Goal: Download file/media

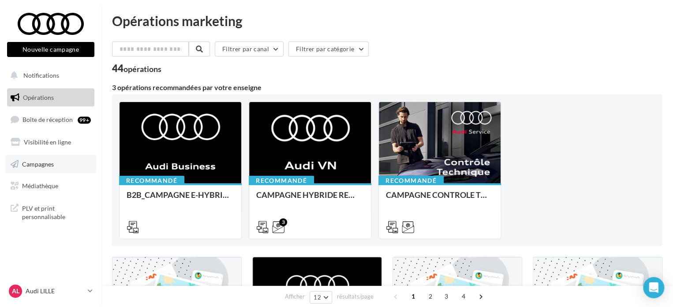
click at [42, 169] on link "Campagnes" at bounding box center [50, 164] width 91 height 19
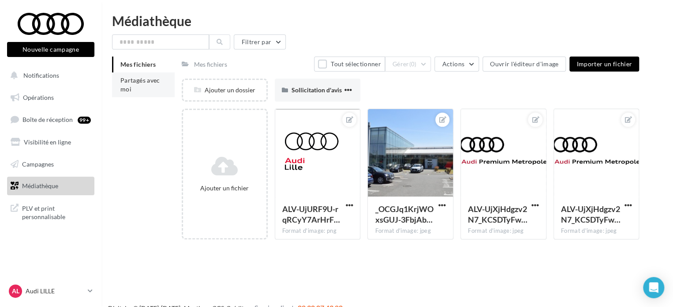
click at [129, 82] on span "Partagés avec moi" at bounding box center [140, 84] width 40 height 16
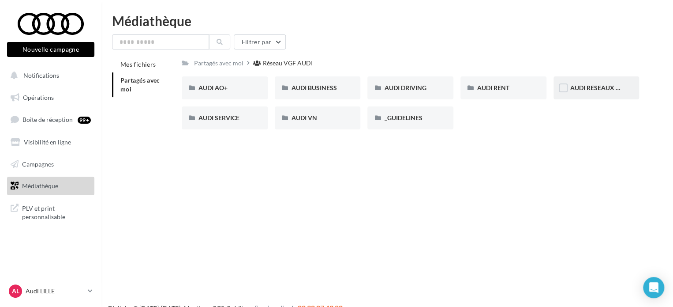
click at [574, 83] on div "AUDI RESEAUX SOCIAUX" at bounding box center [597, 87] width 86 height 23
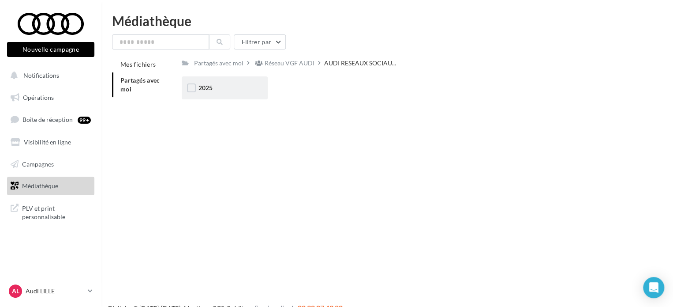
click at [214, 90] on div "2025" at bounding box center [225, 87] width 53 height 9
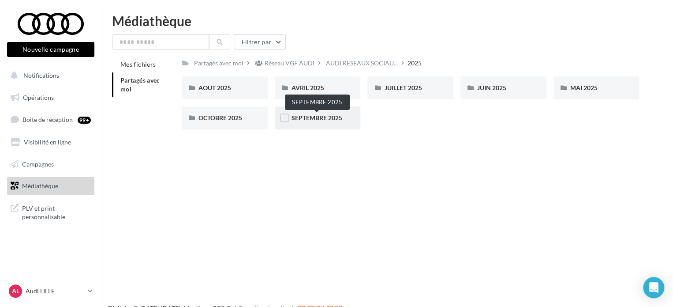
click at [317, 115] on span "SEPTEMBRE 2025" at bounding box center [317, 118] width 51 height 8
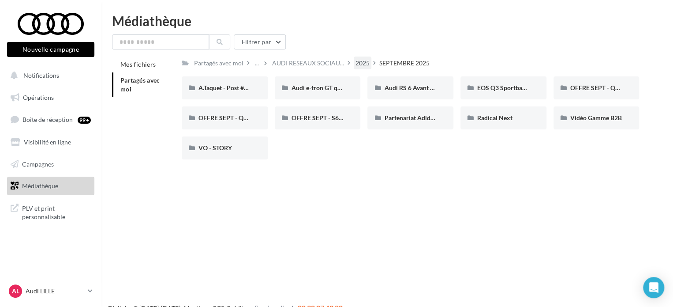
click at [356, 66] on div "2025" at bounding box center [363, 63] width 14 height 9
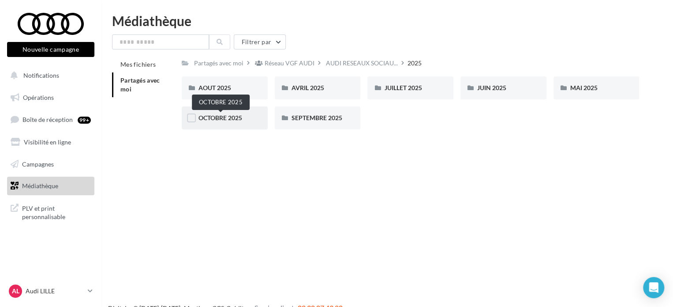
click at [223, 116] on span "OCTOBRE 2025" at bounding box center [221, 118] width 44 height 8
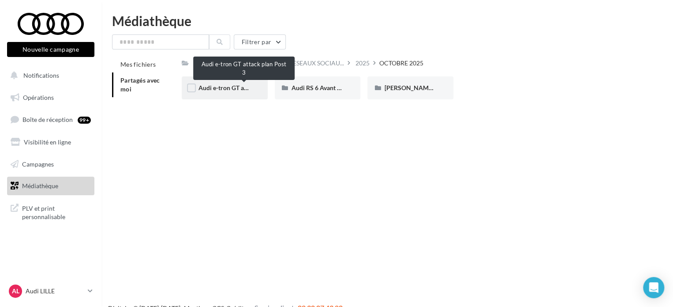
click at [229, 86] on span "Audi e-tron GT attack plan Post 3" at bounding box center [244, 88] width 91 height 8
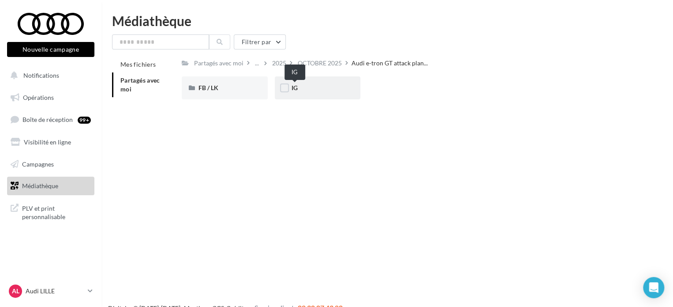
click at [293, 85] on span "IG" at bounding box center [295, 88] width 6 height 8
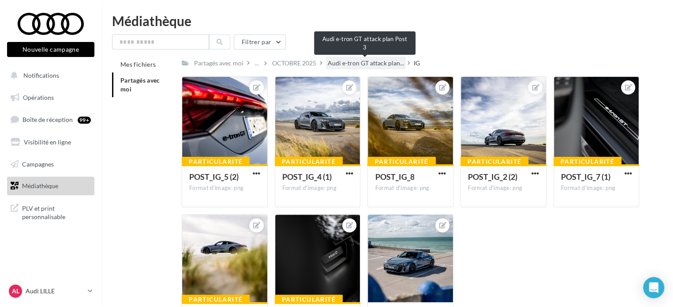
click at [350, 61] on span "Audi e-tron GT attack plan..." at bounding box center [366, 63] width 76 height 9
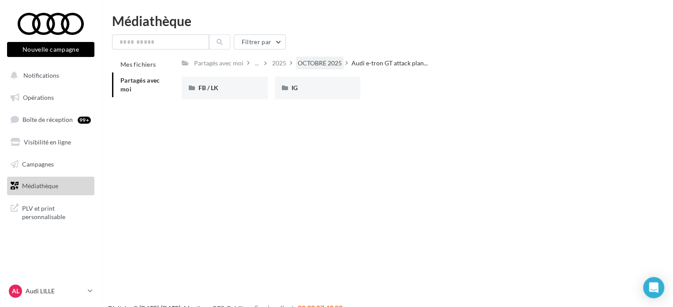
click at [335, 66] on div "OCTOBRE 2025" at bounding box center [320, 63] width 44 height 9
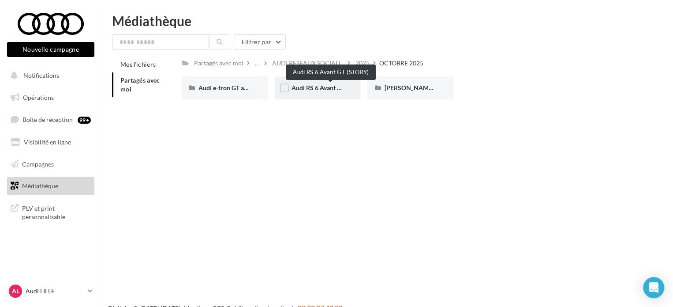
click at [320, 85] on span "Audi RS 6 Avant GT (STORY)" at bounding box center [331, 88] width 78 height 8
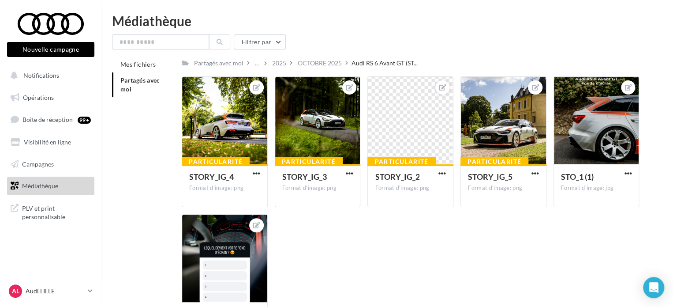
scroll to position [44, 0]
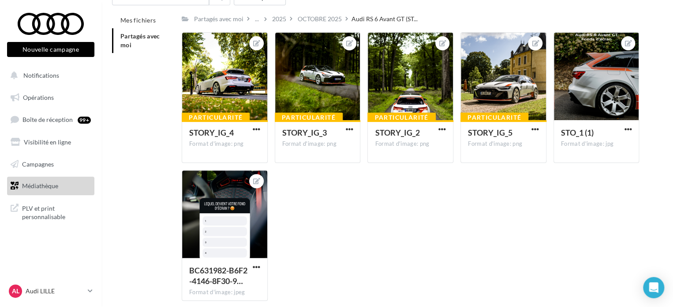
click at [307, 200] on div "Particularité STORY_IG_4 Format d'image: png STORY_IG_4 Particularité STORY_IG_…" at bounding box center [414, 169] width 465 height 275
click at [588, 92] on div at bounding box center [596, 77] width 85 height 88
click at [632, 125] on button "button" at bounding box center [628, 129] width 11 height 9
click at [567, 166] on button "Télécharger" at bounding box center [587, 169] width 93 height 23
click at [443, 129] on span "button" at bounding box center [443, 129] width 8 height 8
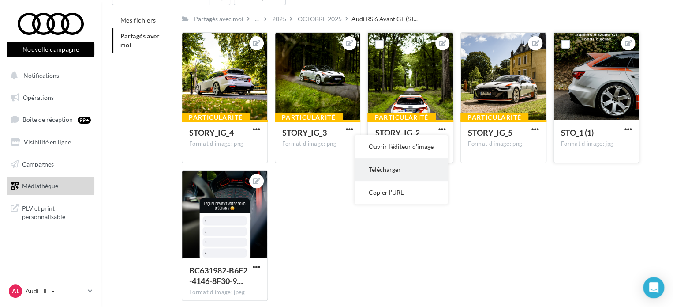
click at [391, 167] on button "Télécharger" at bounding box center [401, 169] width 93 height 23
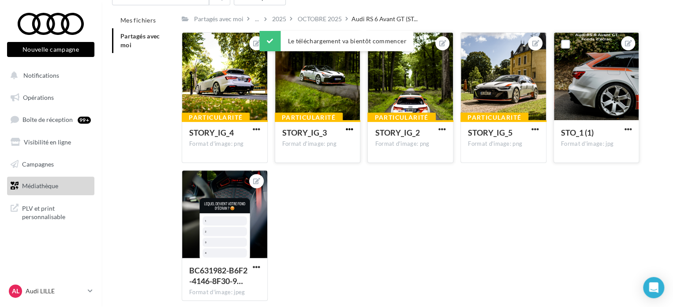
click at [347, 129] on span "button" at bounding box center [350, 129] width 8 height 8
click at [298, 168] on button "Télécharger" at bounding box center [308, 169] width 93 height 23
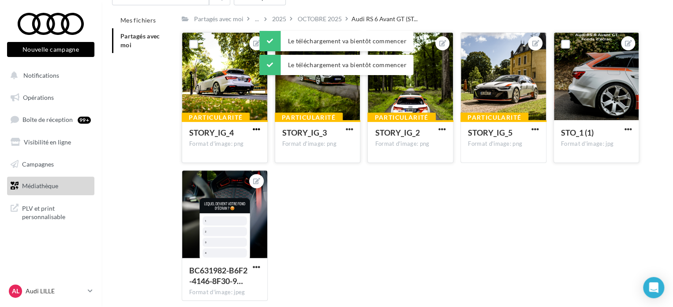
click at [259, 130] on span "button" at bounding box center [257, 129] width 8 height 8
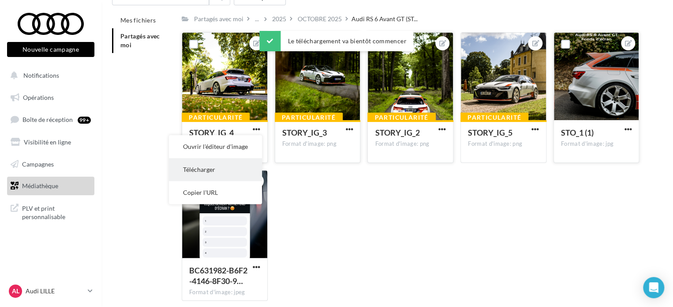
click at [212, 167] on button "Télécharger" at bounding box center [215, 169] width 93 height 23
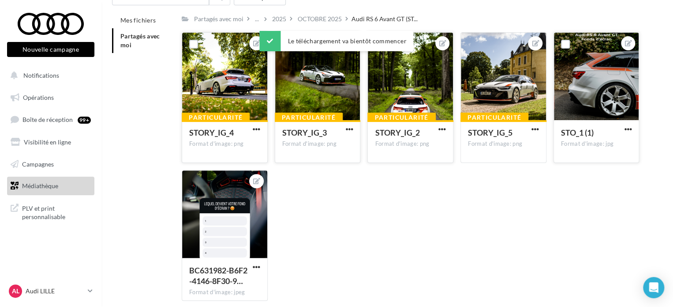
click at [461, 185] on div "Particularité STORY_IG_4 Format d'image: png STORY_IG_4 Particularité STORY_IG_…" at bounding box center [414, 169] width 465 height 275
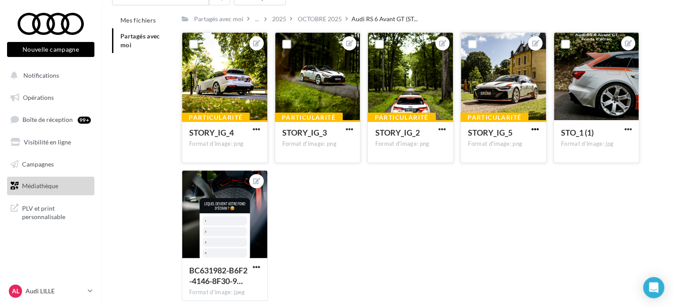
click at [535, 128] on span "button" at bounding box center [536, 129] width 8 height 8
click at [482, 168] on button "Télécharger" at bounding box center [494, 169] width 93 height 23
click at [234, 236] on div at bounding box center [224, 214] width 85 height 88
click at [253, 264] on span "button" at bounding box center [257, 267] width 8 height 8
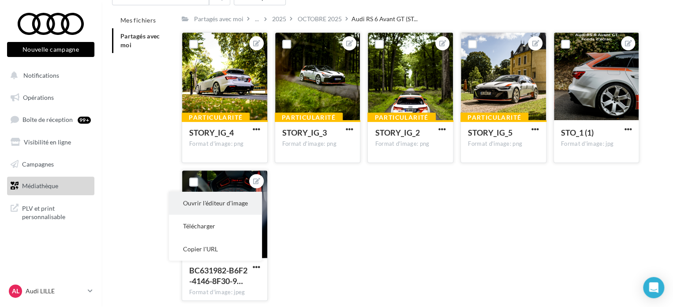
click at [219, 208] on button "Ouvrir l'éditeur d'image" at bounding box center [215, 203] width 93 height 23
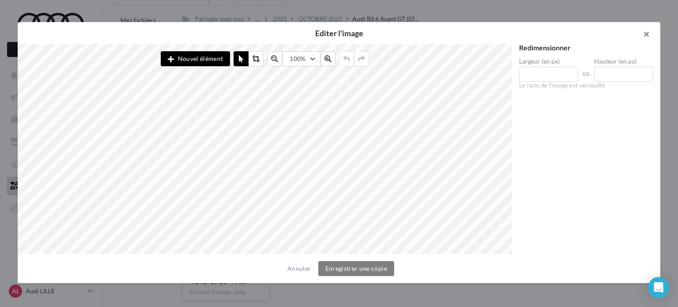
click at [648, 31] on button "button" at bounding box center [642, 35] width 35 height 26
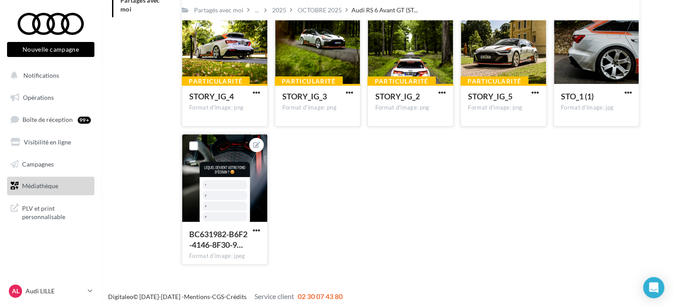
scroll to position [83, 0]
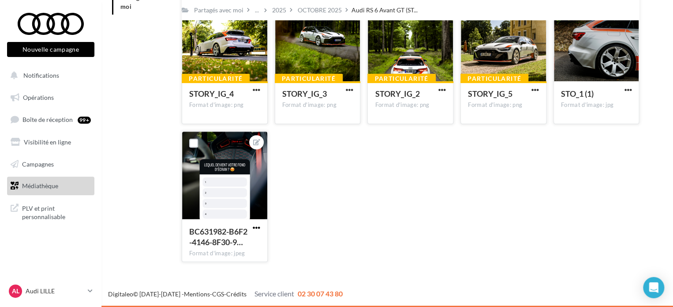
click at [259, 227] on span "button" at bounding box center [257, 228] width 8 height 8
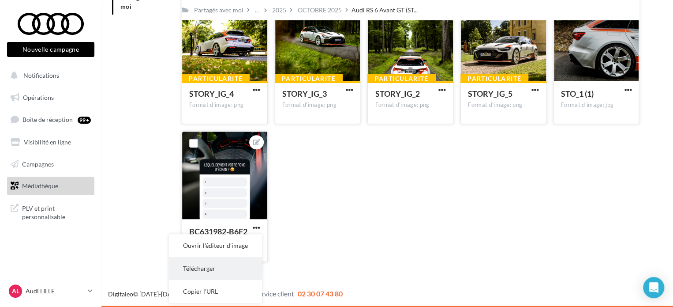
click at [214, 265] on button "Télécharger" at bounding box center [215, 268] width 93 height 23
